Goal: Task Accomplishment & Management: Manage account settings

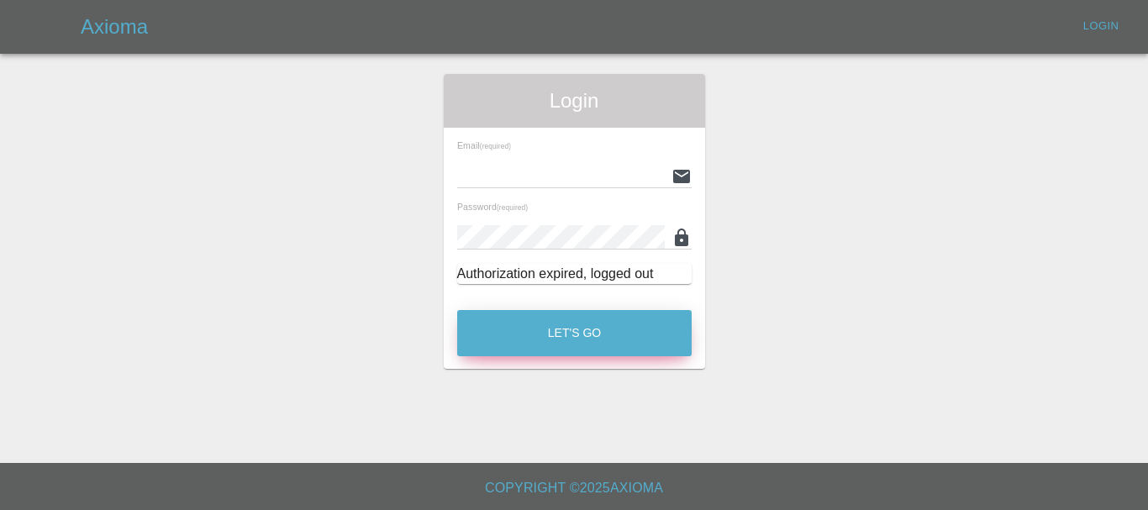
type input "[EMAIL_ADDRESS][DOMAIN_NAME]"
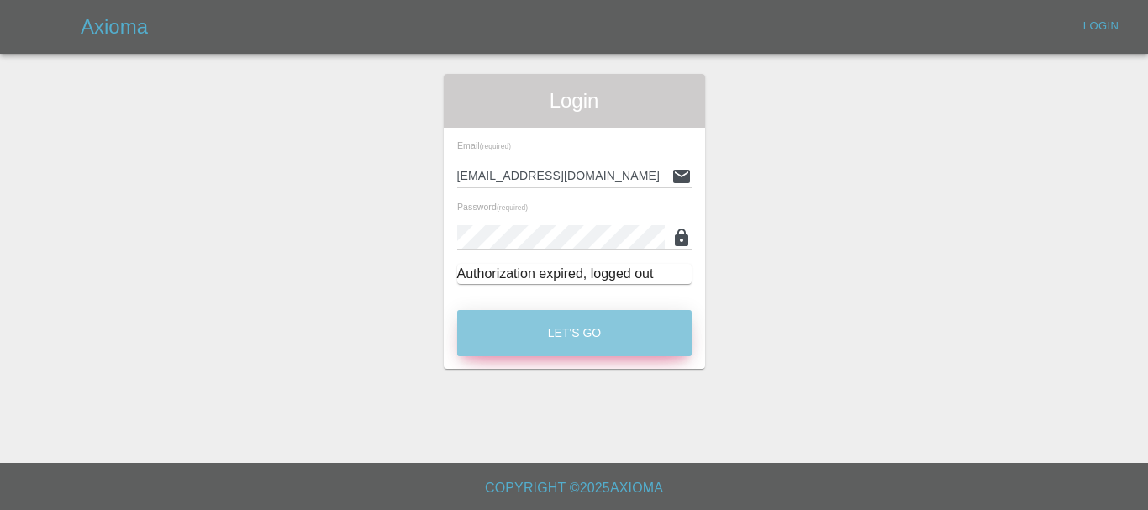
click at [592, 332] on button "Let's Go" at bounding box center [574, 333] width 234 height 46
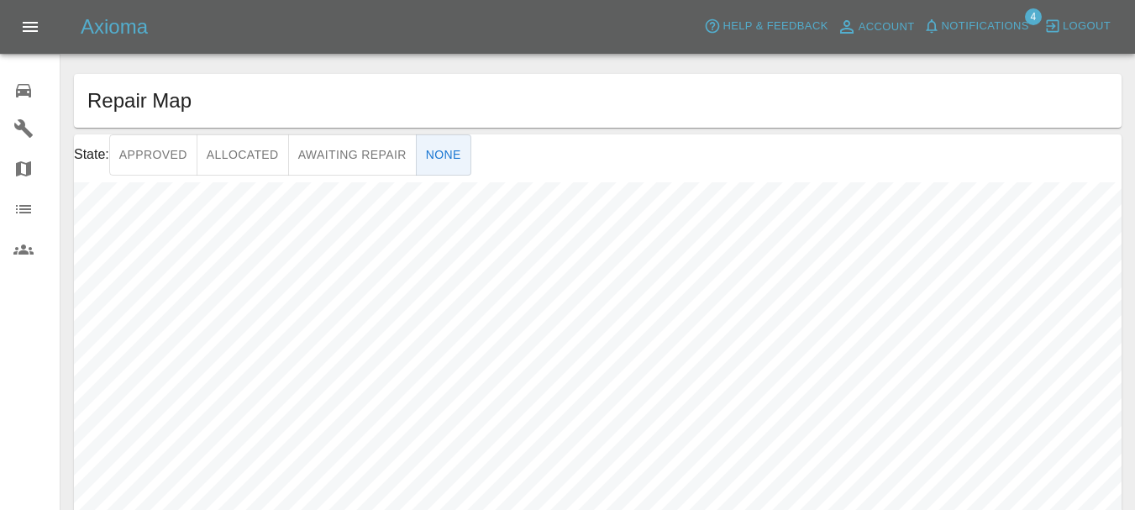
click at [27, 92] on icon at bounding box center [23, 90] width 15 height 13
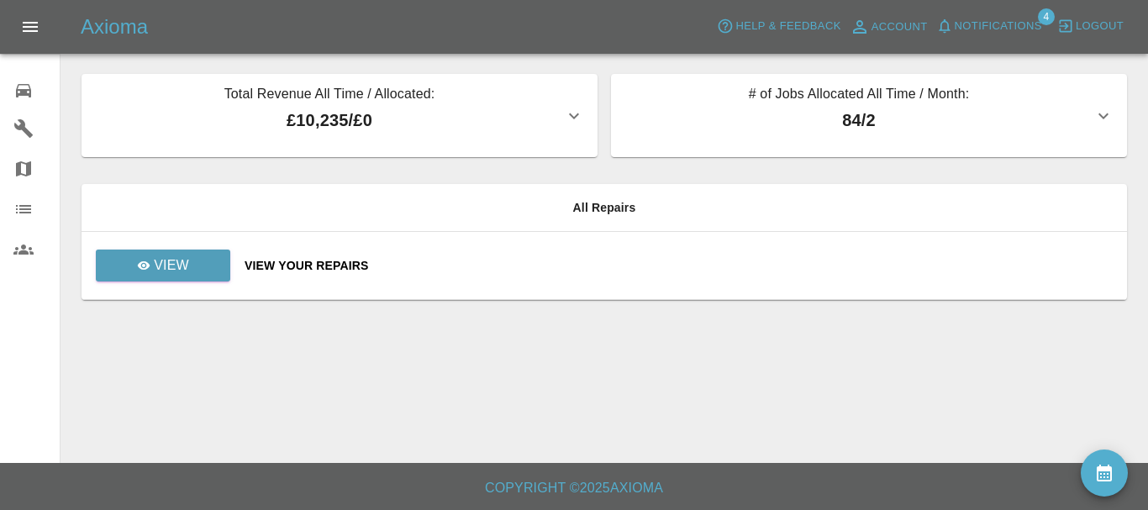
click at [29, 93] on icon at bounding box center [23, 90] width 15 height 13
click at [139, 268] on icon at bounding box center [143, 265] width 13 height 13
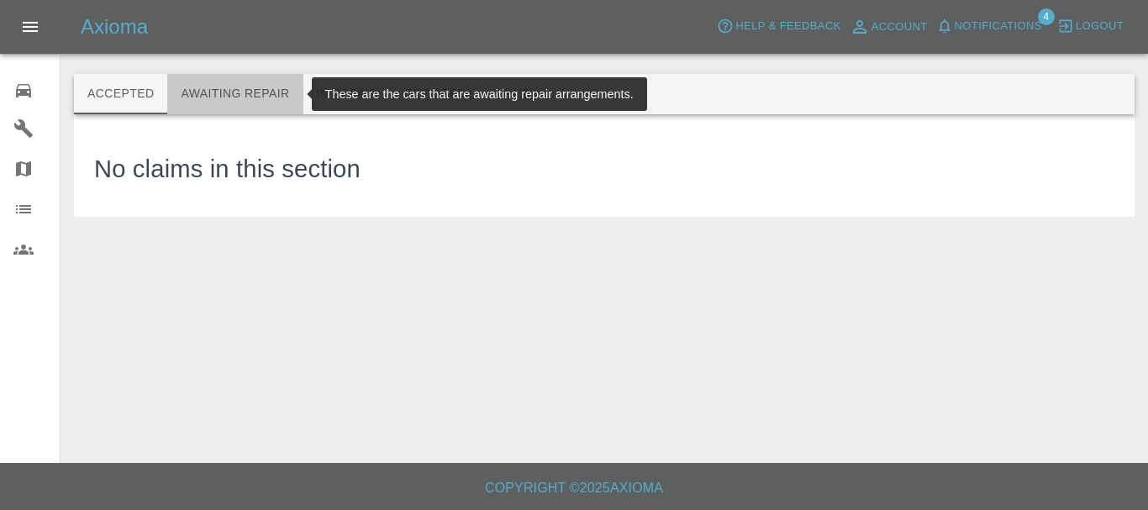
click at [247, 89] on button "Awaiting Repair" at bounding box center [234, 94] width 135 height 40
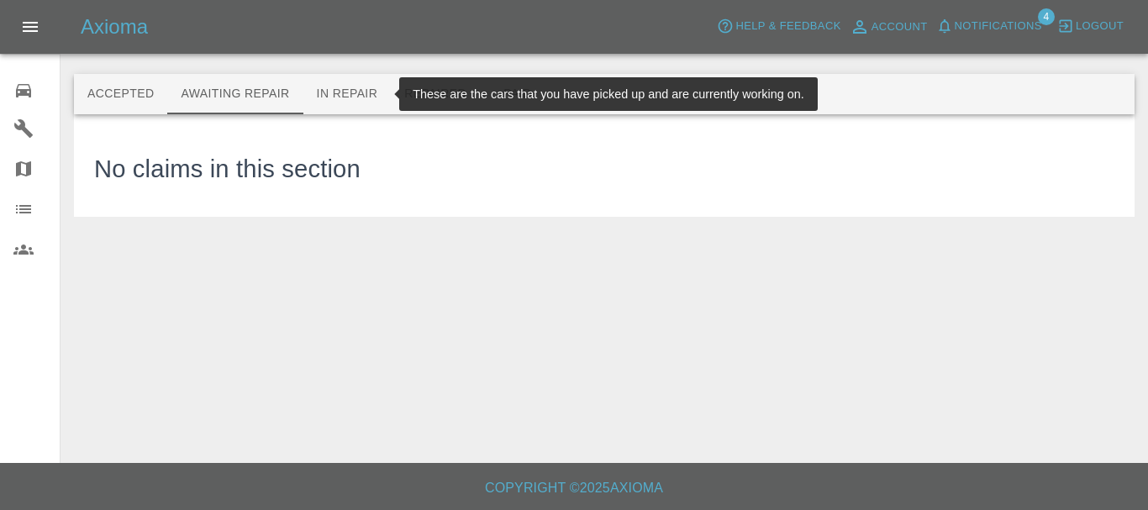
click at [353, 93] on button "In Repair" at bounding box center [347, 94] width 88 height 40
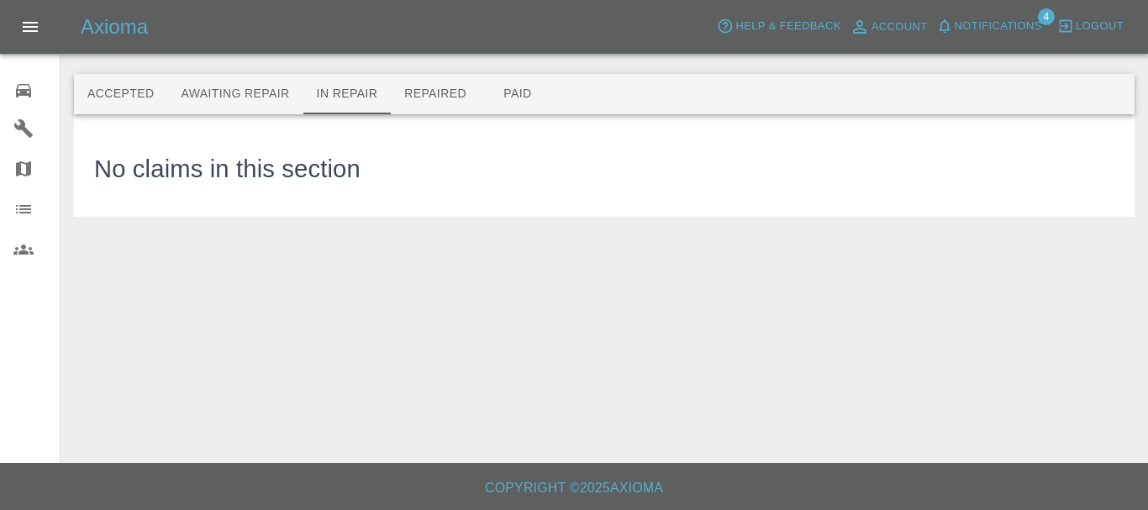
click at [27, 134] on icon at bounding box center [23, 128] width 18 height 18
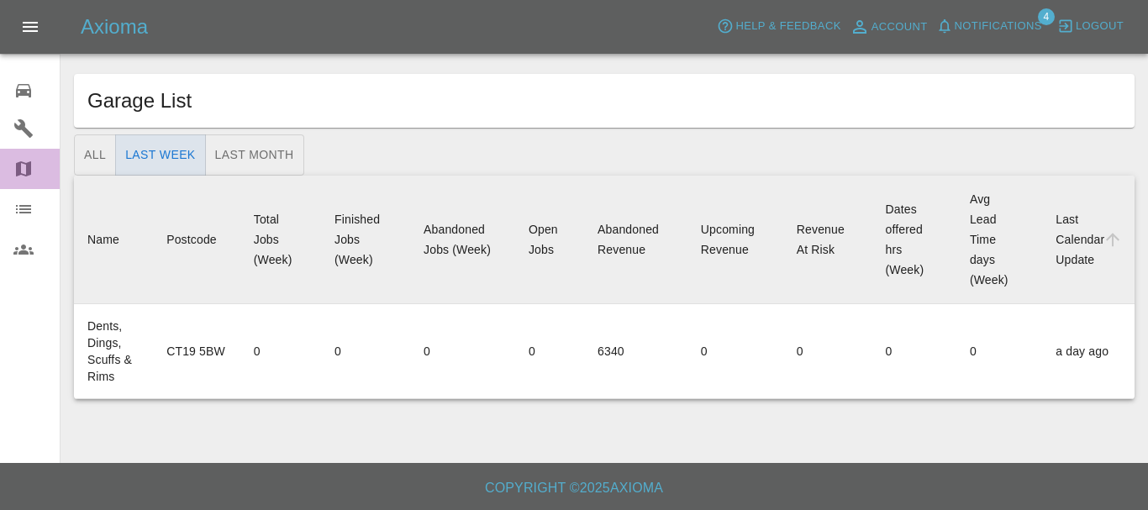
click at [36, 173] on div at bounding box center [36, 169] width 47 height 20
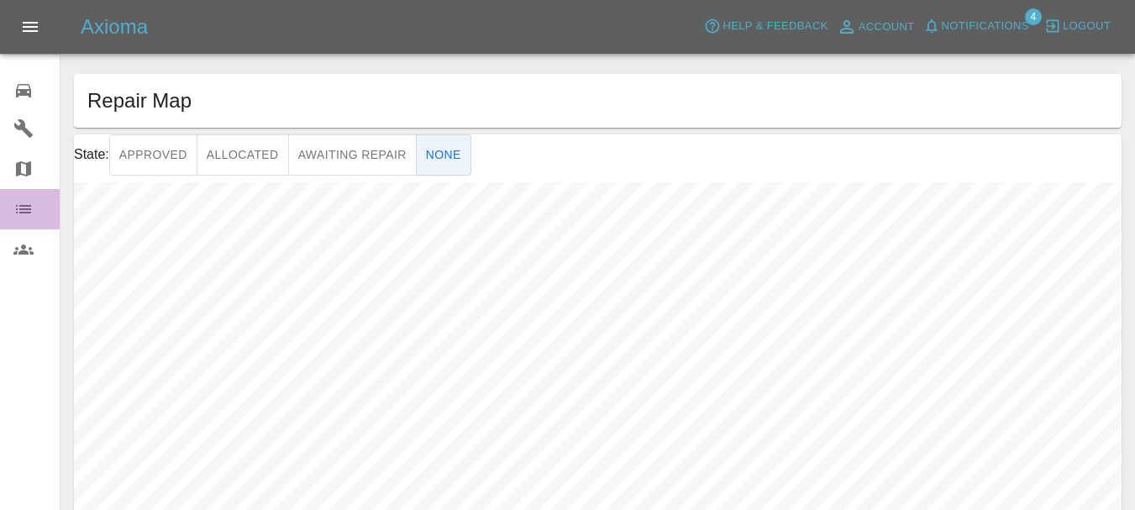
click at [34, 213] on div at bounding box center [36, 209] width 47 height 20
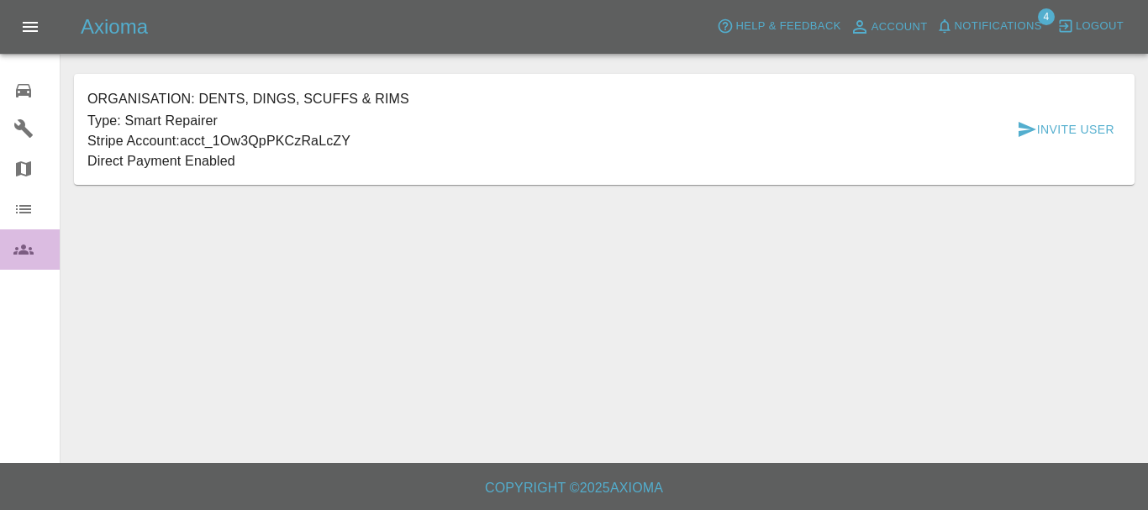
click at [30, 254] on icon at bounding box center [23, 249] width 20 height 10
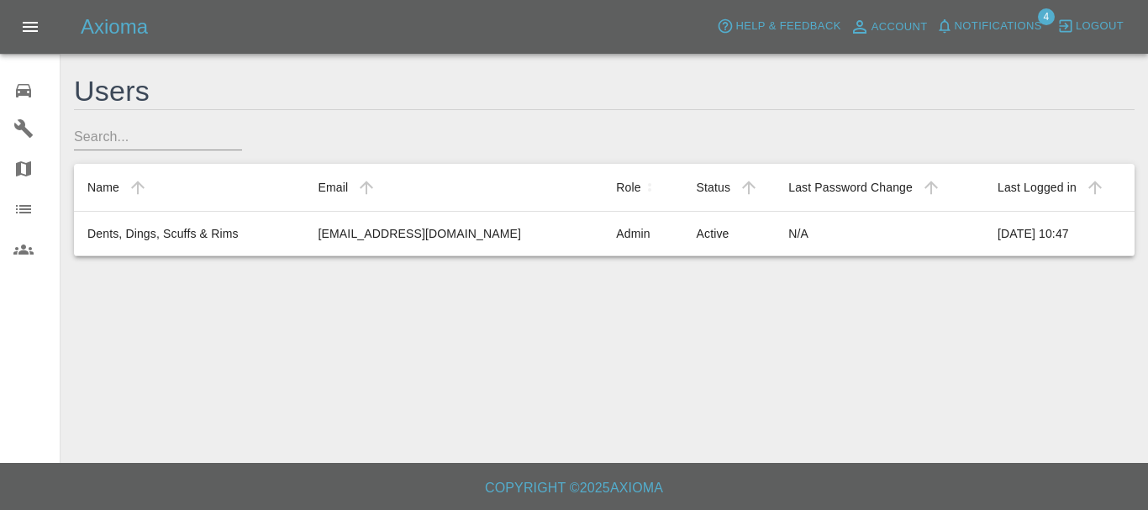
click at [28, 91] on icon at bounding box center [23, 91] width 20 height 20
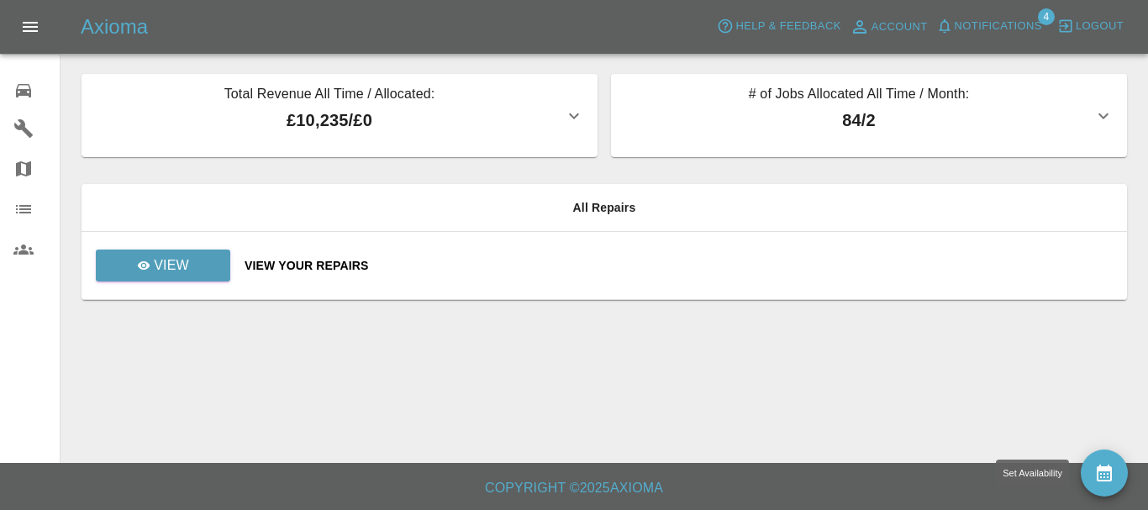
click at [1092, 476] on button "availability" at bounding box center [1103, 472] width 47 height 47
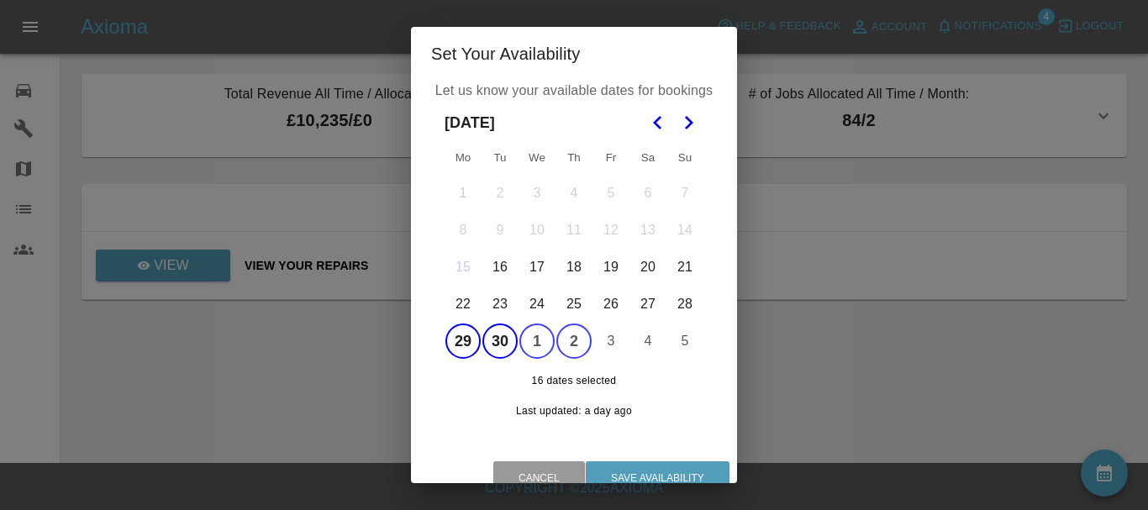
click at [461, 338] on button "29" at bounding box center [462, 340] width 35 height 35
click at [492, 344] on button "30" at bounding box center [499, 340] width 35 height 35
click at [605, 342] on button "3" at bounding box center [610, 340] width 35 height 35
click at [645, 341] on button "4" at bounding box center [647, 340] width 35 height 35
click at [691, 338] on button "5" at bounding box center [684, 340] width 35 height 35
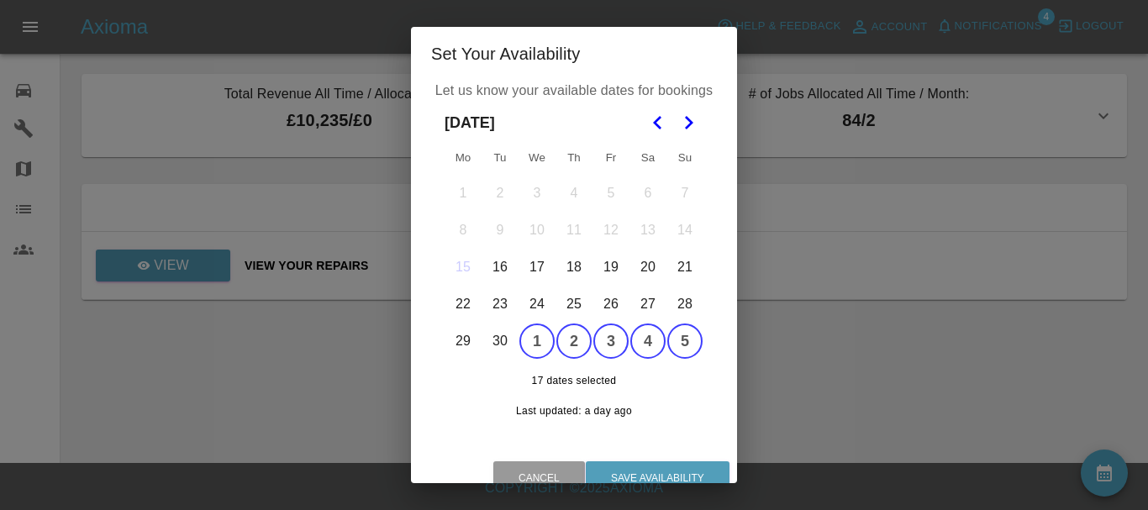
click at [686, 116] on icon "Go to the Next Month" at bounding box center [688, 123] width 20 height 20
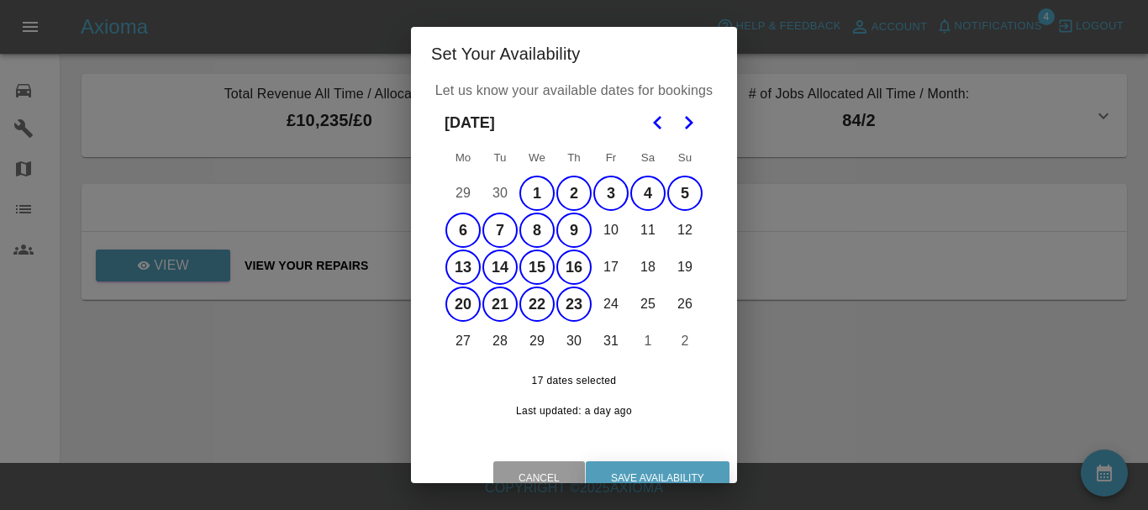
click at [623, 465] on button "Save Availability" at bounding box center [658, 478] width 144 height 34
